Goal: Information Seeking & Learning: Learn about a topic

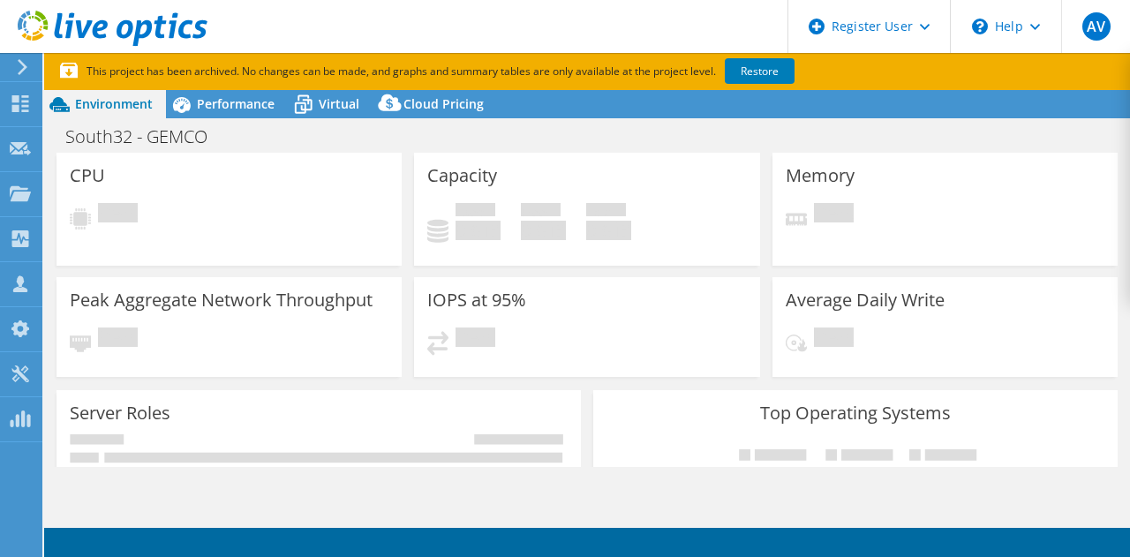
select select "USD"
select select "[GEOGRAPHIC_DATA]"
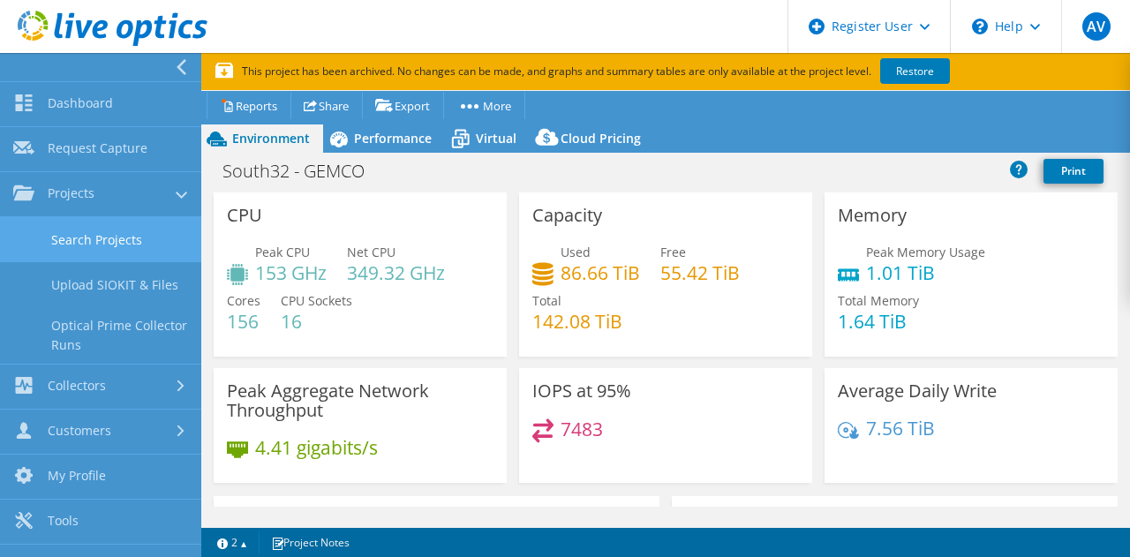
click at [91, 240] on link "Search Projects" at bounding box center [100, 239] width 201 height 45
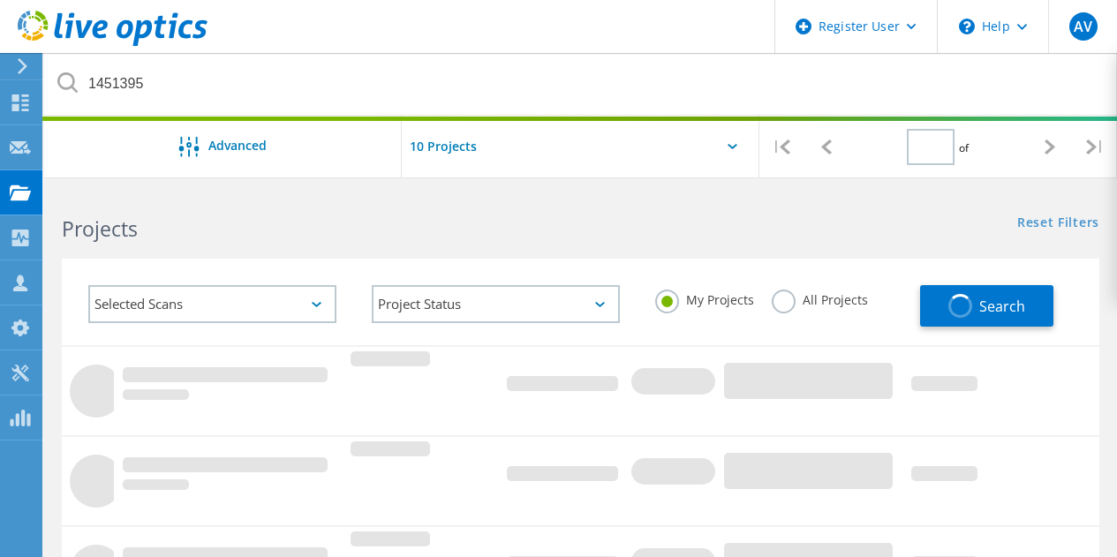
type input "1"
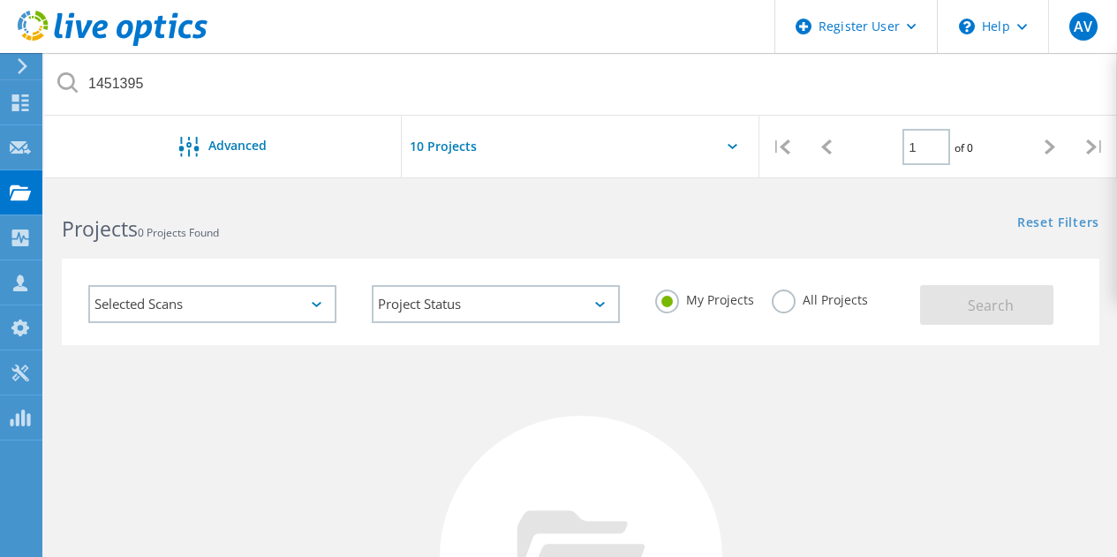
click at [791, 299] on label "All Projects" at bounding box center [820, 298] width 96 height 17
click at [0, 0] on input "All Projects" at bounding box center [0, 0] width 0 height 0
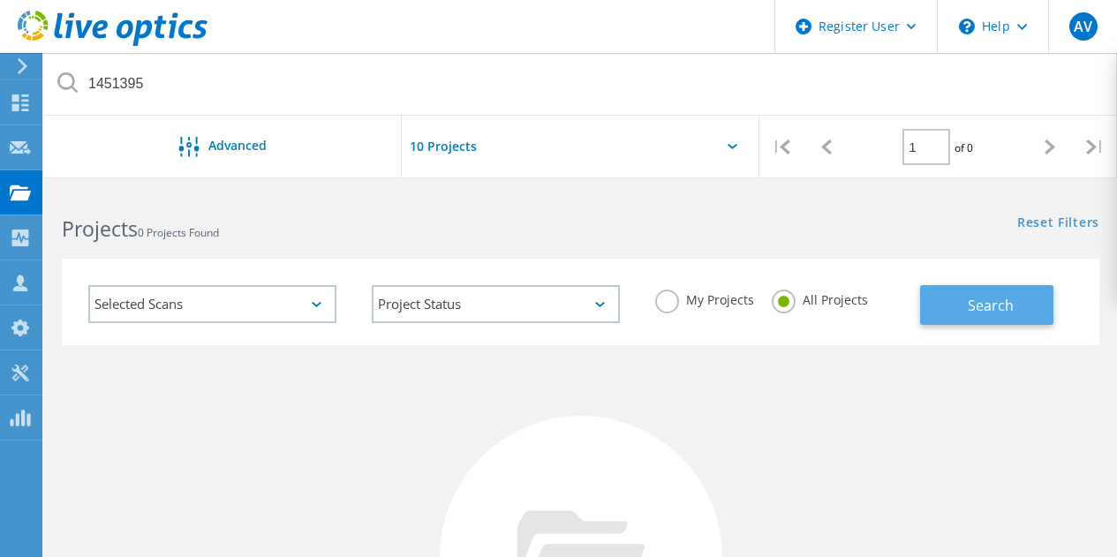
click at [1003, 302] on span "Search" at bounding box center [991, 305] width 46 height 19
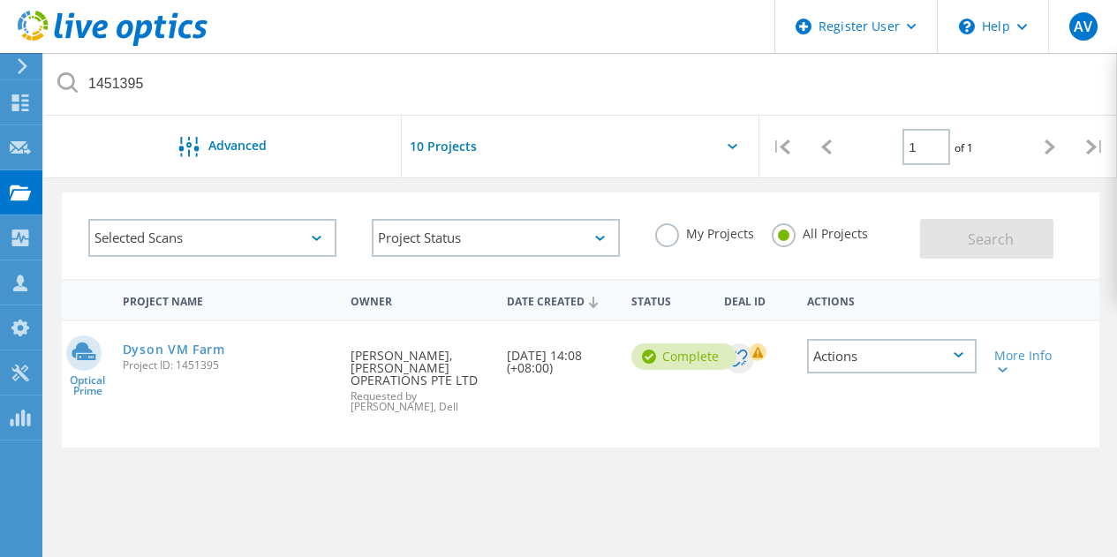
scroll to position [74, 0]
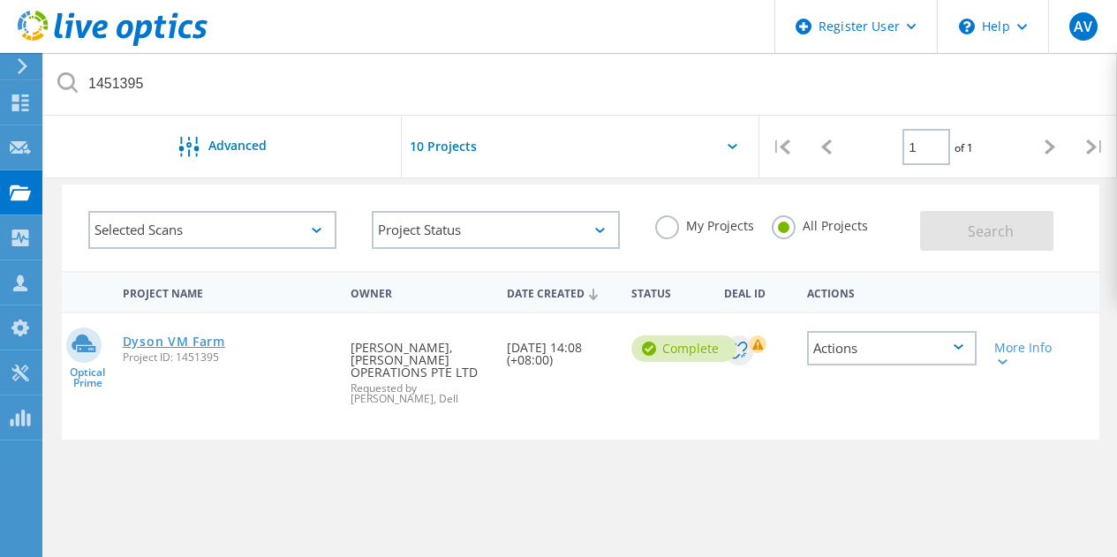
click at [196, 345] on link "Dyson VM Farm" at bounding box center [174, 342] width 102 height 12
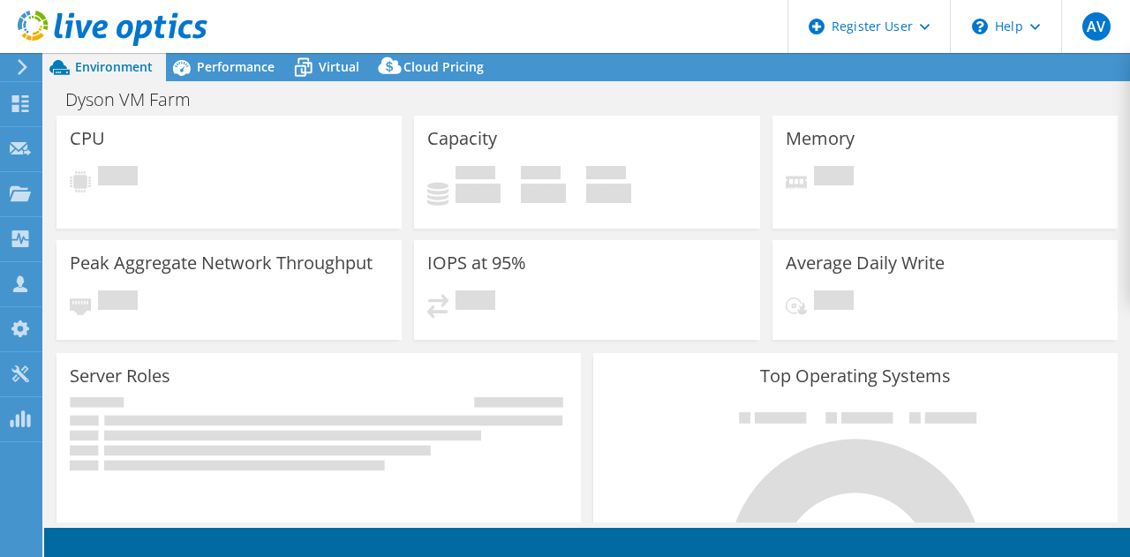
select select "Tokyo"
select select "JPY"
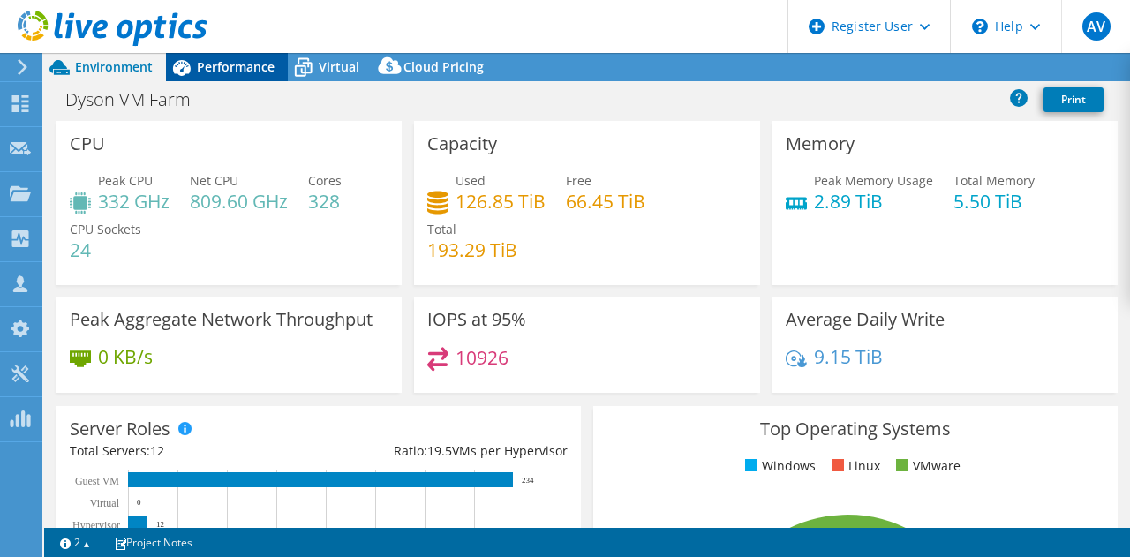
click at [213, 79] on div "Performance" at bounding box center [227, 67] width 122 height 28
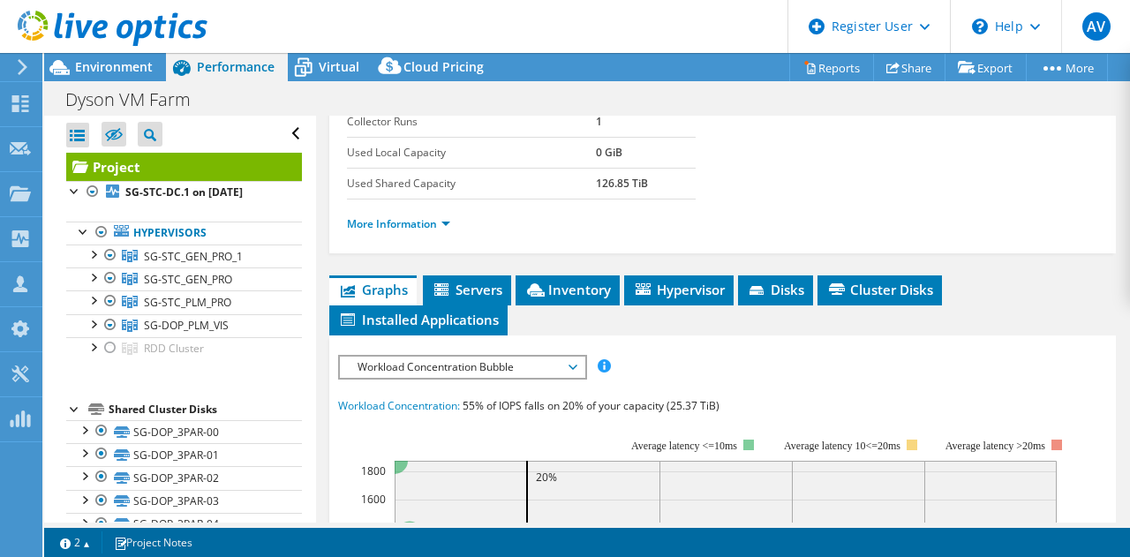
scroll to position [342, 0]
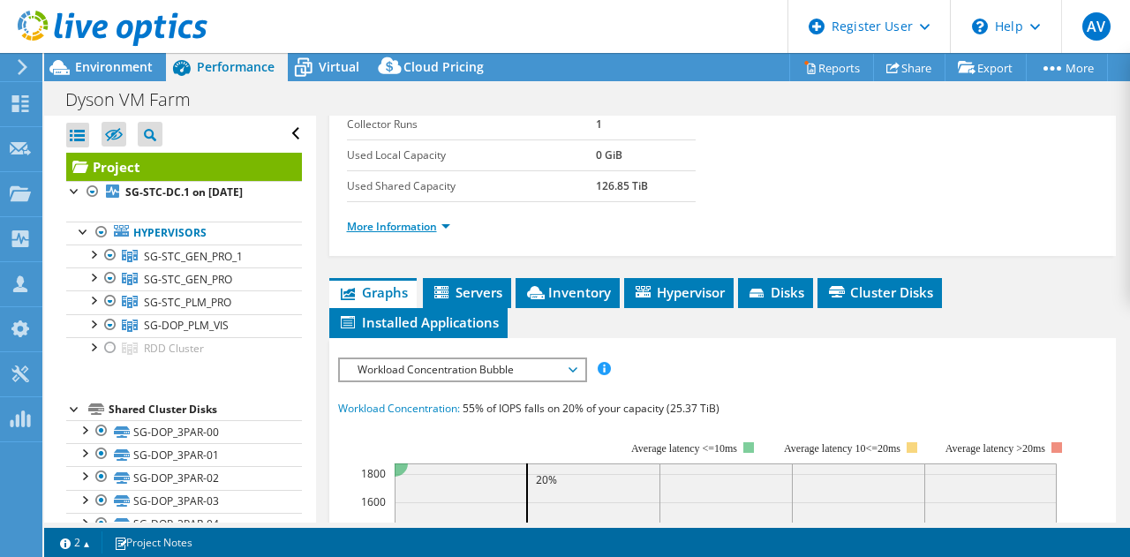
click at [381, 231] on link "More Information" at bounding box center [398, 226] width 103 height 15
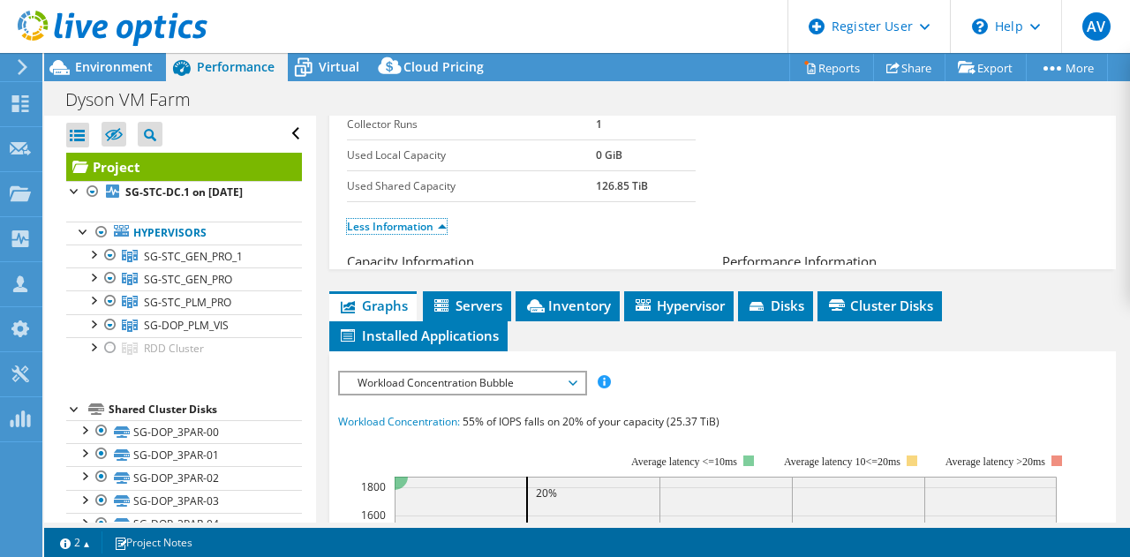
drag, startPoint x: 381, startPoint y: 231, endPoint x: 829, endPoint y: 360, distance: 465.9
click at [829, 265] on div "Prepared for: Ronald Choong, Ronald.Choong@dyson.com Account DYSON OPERATIONS P…" at bounding box center [723, 40] width 752 height 449
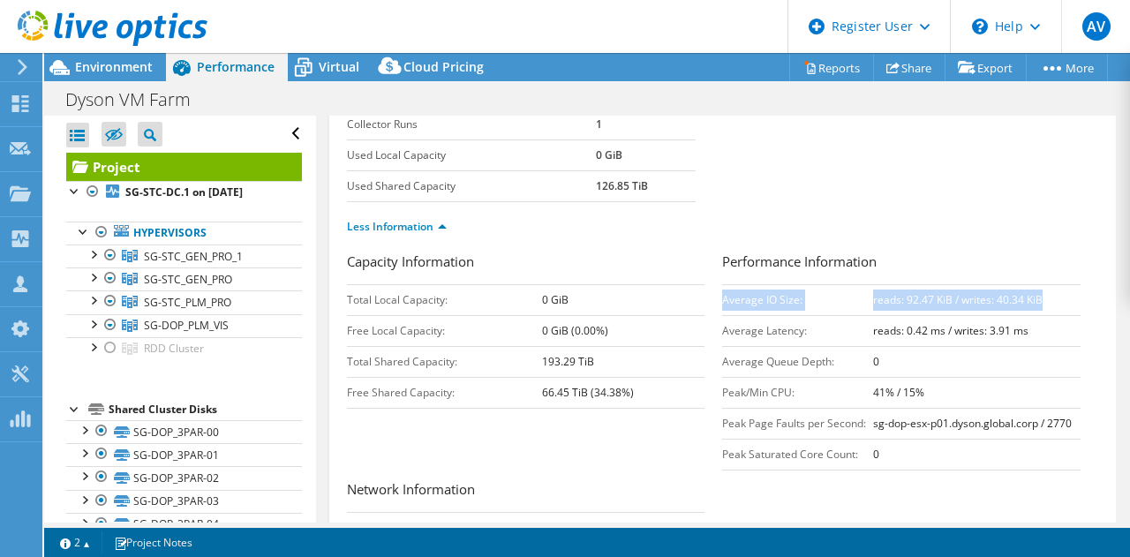
drag, startPoint x: 1034, startPoint y: 301, endPoint x: 716, endPoint y: 299, distance: 317.9
click at [722, 299] on tr "Average IO Size: reads: 92.47 KiB / writes: 40.34 KiB" at bounding box center [901, 299] width 359 height 31
click at [722, 299] on td "Average IO Size:" at bounding box center [797, 299] width 150 height 31
drag, startPoint x: 716, startPoint y: 299, endPoint x: 1040, endPoint y: 320, distance: 324.7
click at [1040, 320] on tbody "Average IO Size: reads: 92.47 KiB / writes: 40.34 KiB Average Latency: reads: 0…" at bounding box center [901, 376] width 359 height 185
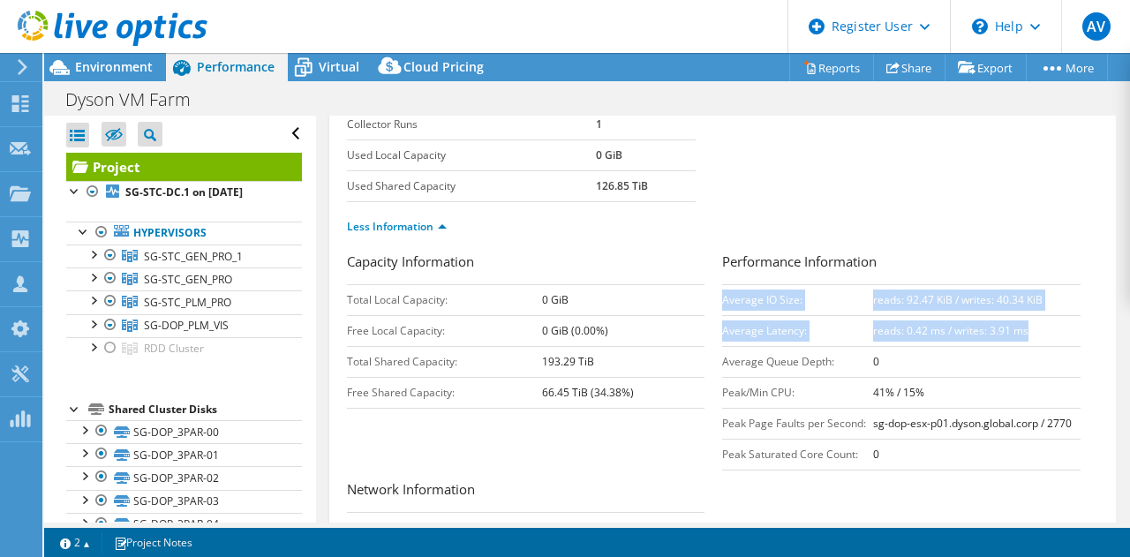
copy tbody "Average IO Size: reads: 92.47 KiB / writes: 40.34 KiB Average Latency: reads: 0…"
